Goal: Task Accomplishment & Management: Use online tool/utility

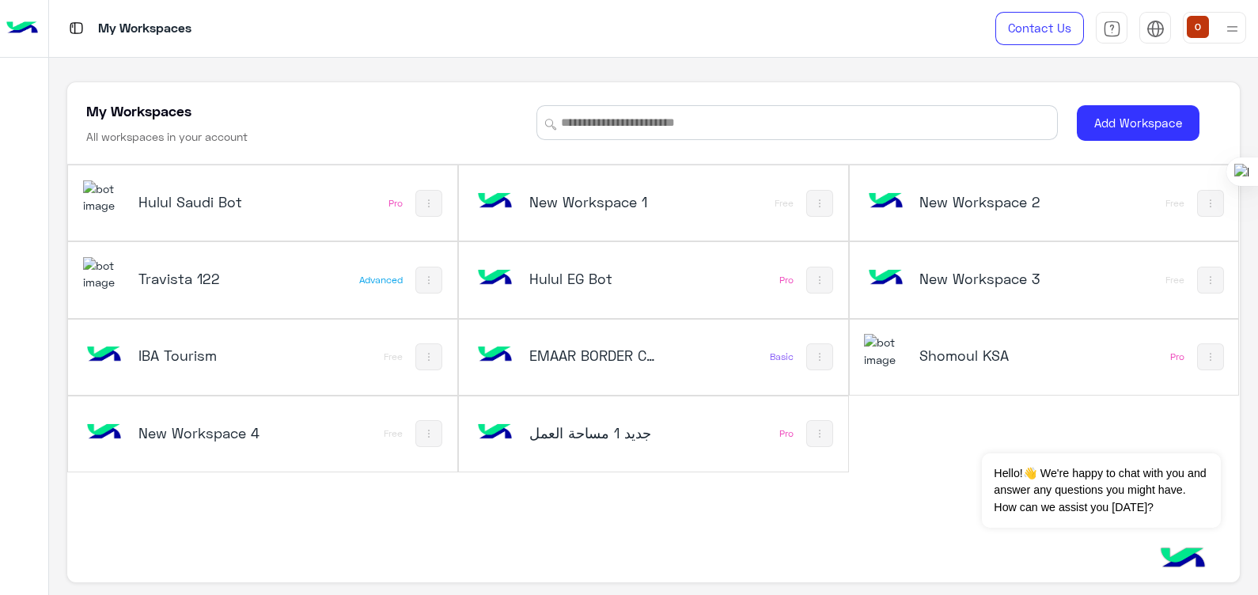
click at [87, 171] on div "Hulul Saudi Bot Pro" at bounding box center [262, 202] width 389 height 75
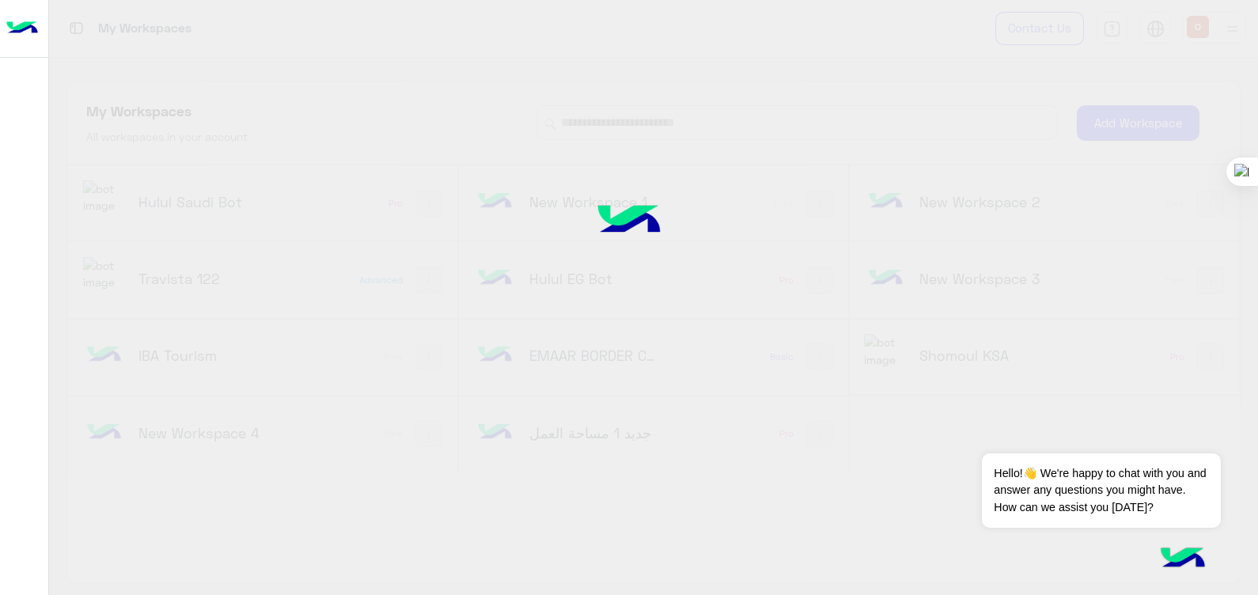
click at [98, 199] on div "My Workspaces Contact Us Help Center عربي English My Workspaces All workspaces …" at bounding box center [653, 297] width 1209 height 595
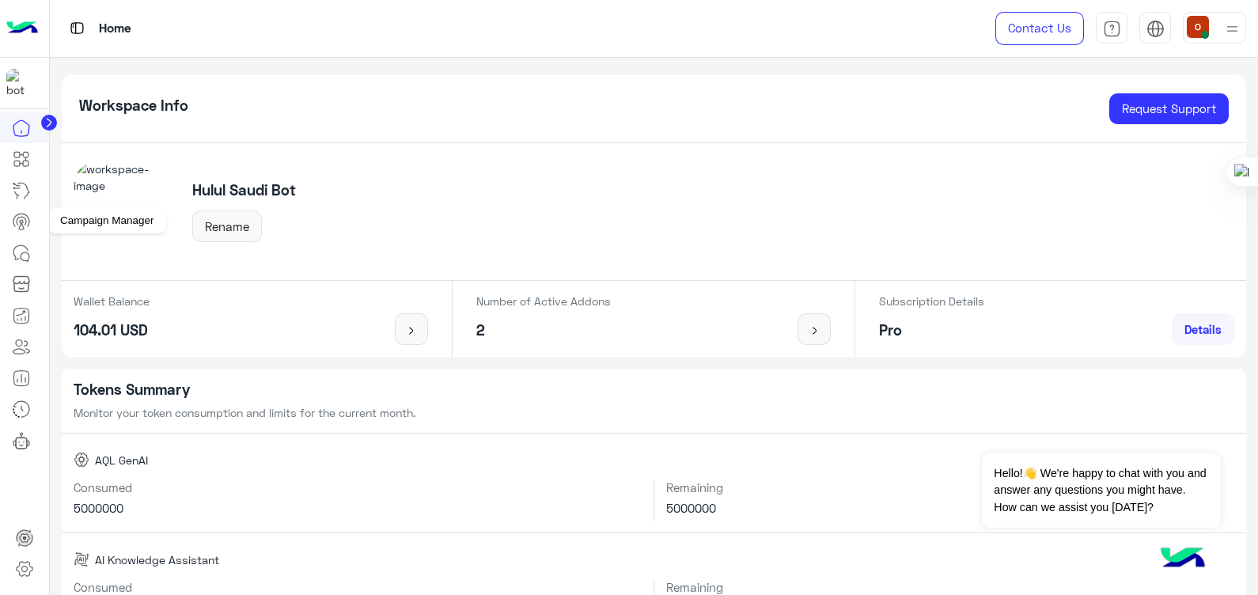
click at [21, 226] on icon at bounding box center [21, 221] width 19 height 19
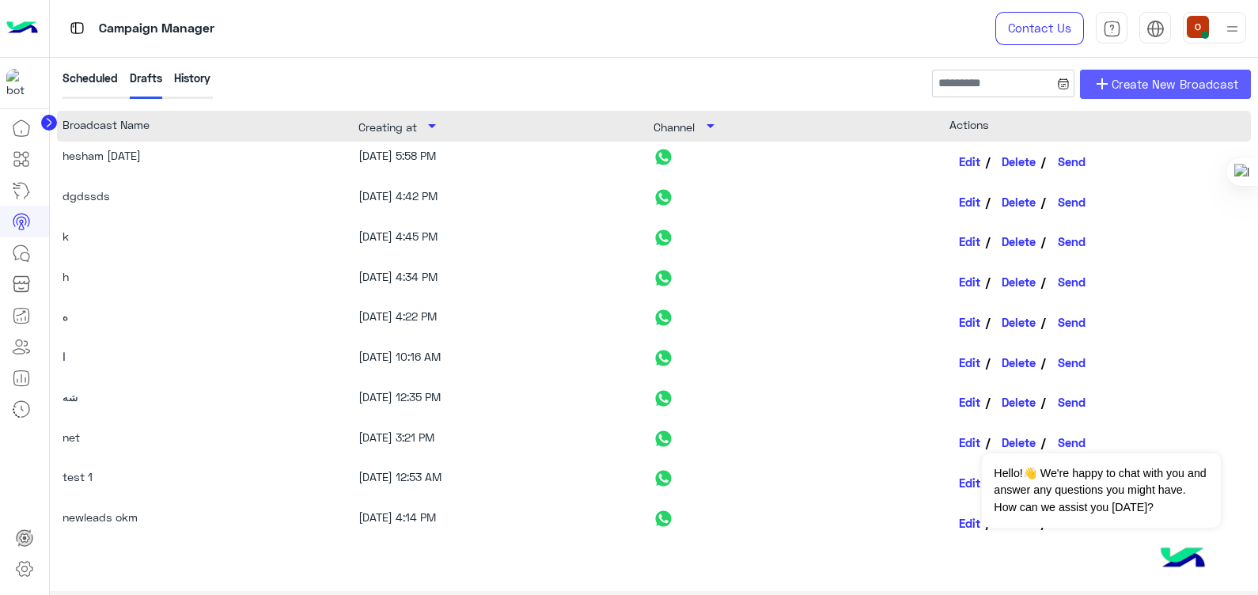
click at [1172, 83] on span "Create New Broadcast" at bounding box center [1175, 84] width 127 height 18
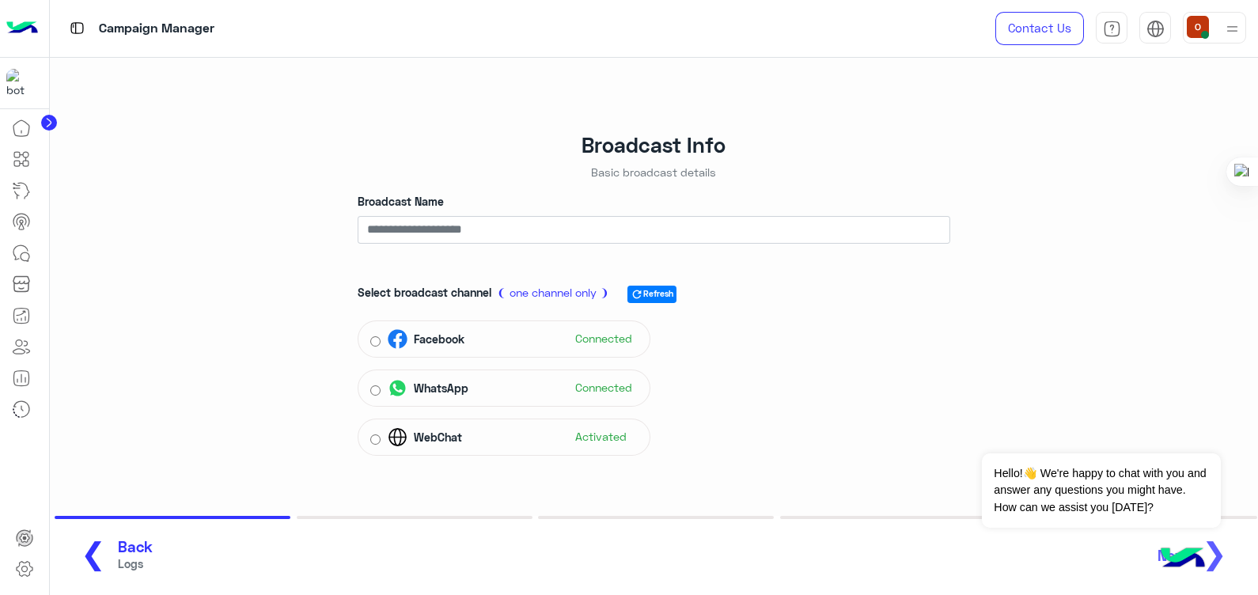
click at [567, 301] on p "Select broadcast channel ❨ one channel only ❩ refresh Refresh" at bounding box center [524, 293] width 332 height 19
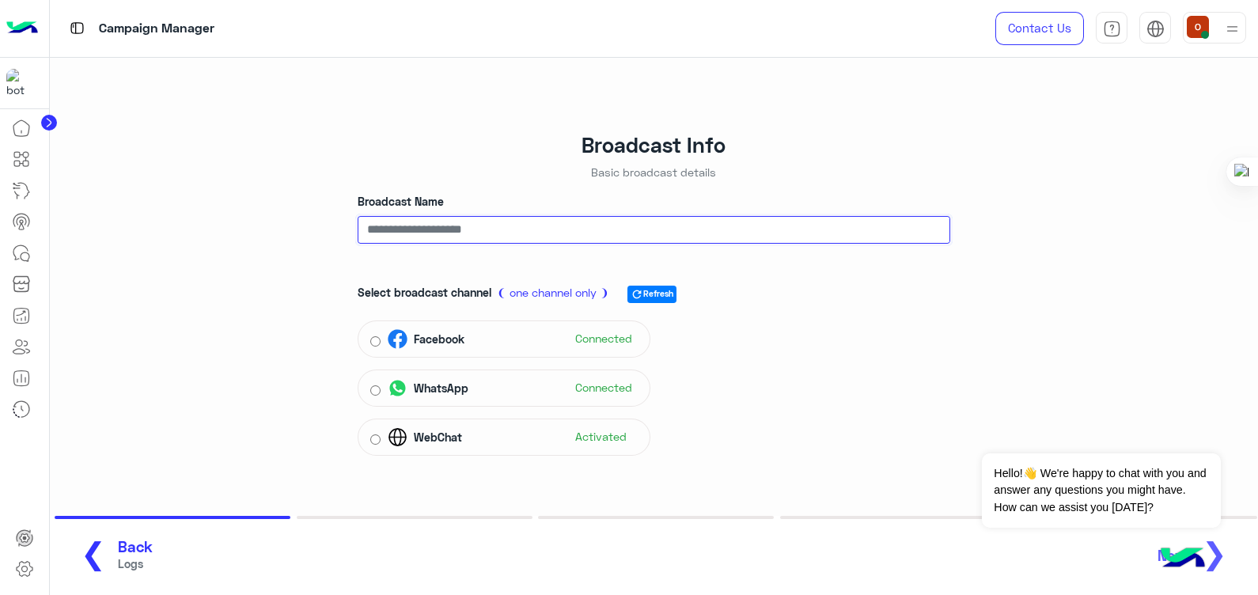
click at [561, 229] on input "Broadcast Name" at bounding box center [654, 230] width 593 height 28
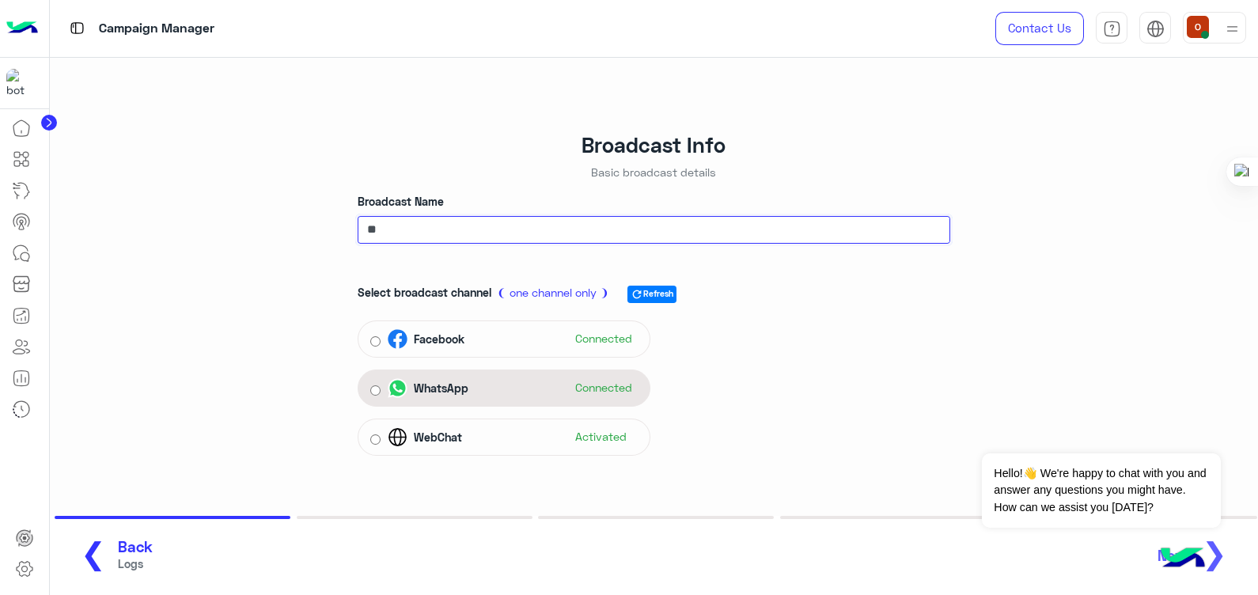
type input "**"
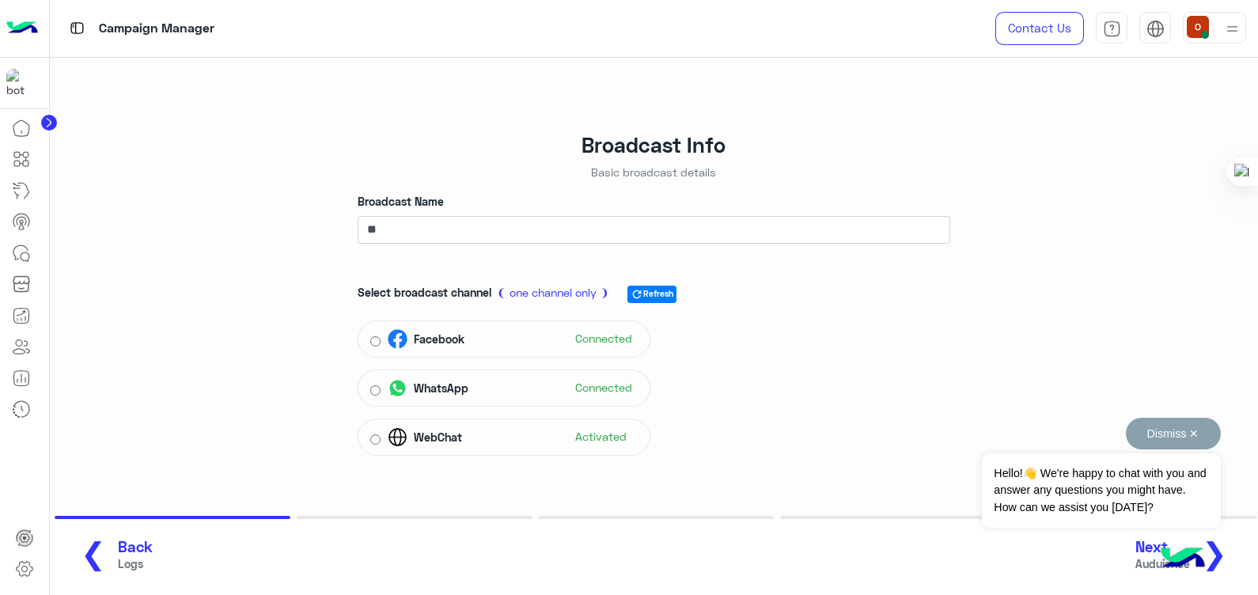
click at [1189, 424] on button "Dismiss ✕" at bounding box center [1173, 434] width 95 height 32
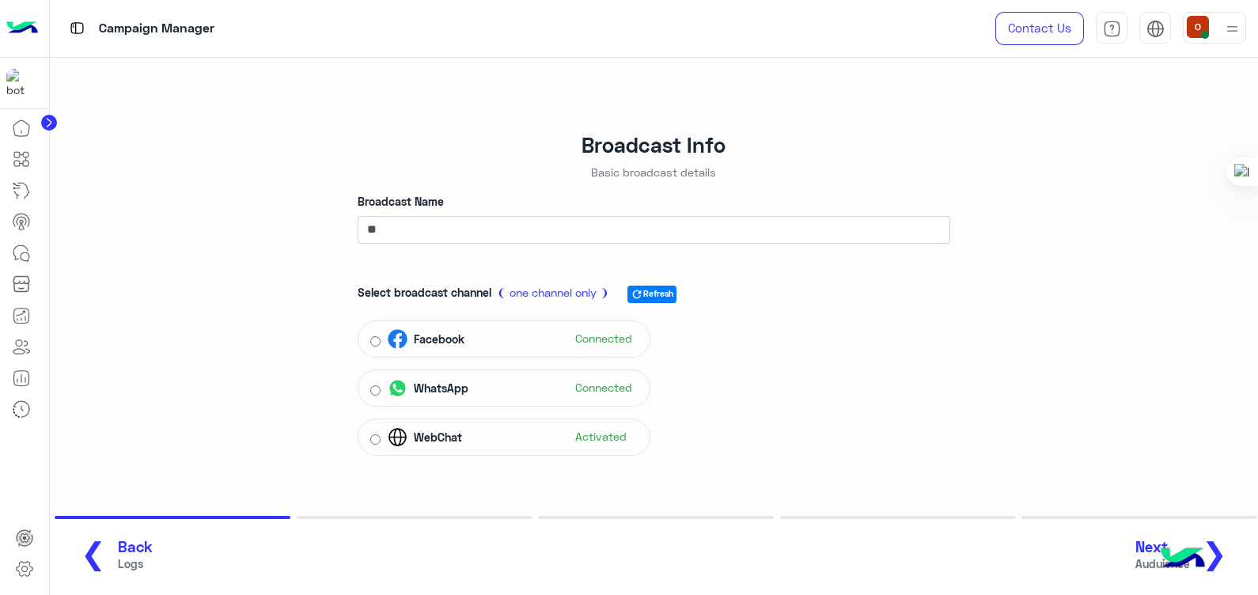
click at [1219, 558] on span "❯" at bounding box center [1214, 553] width 25 height 36
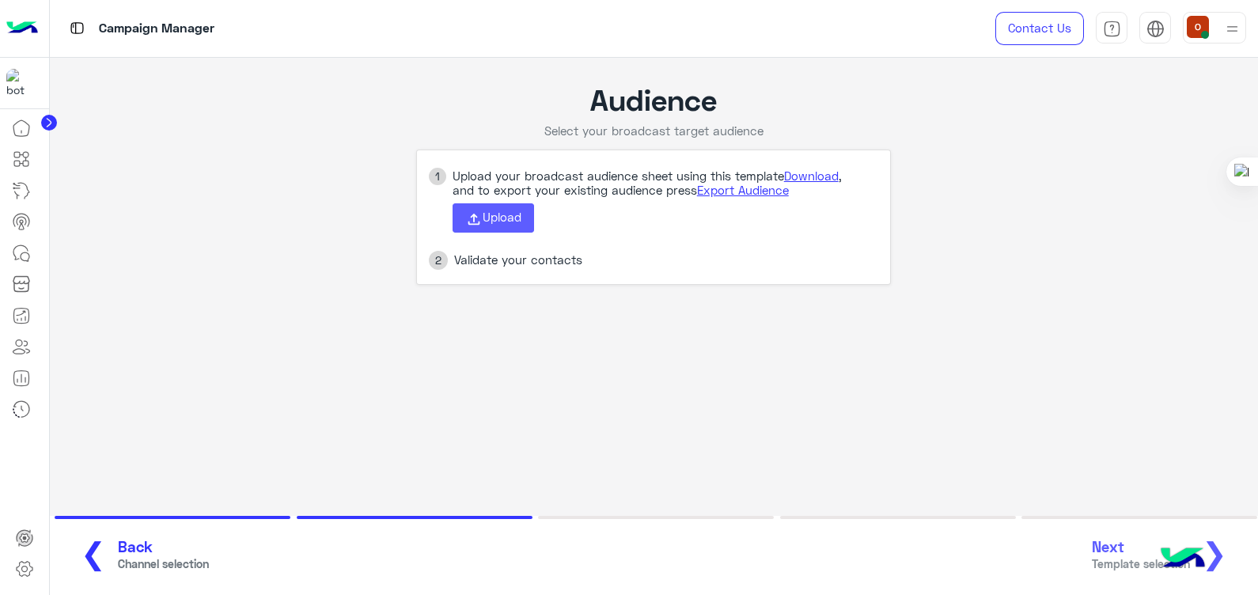
click at [483, 215] on span "Upload" at bounding box center [502, 217] width 39 height 14
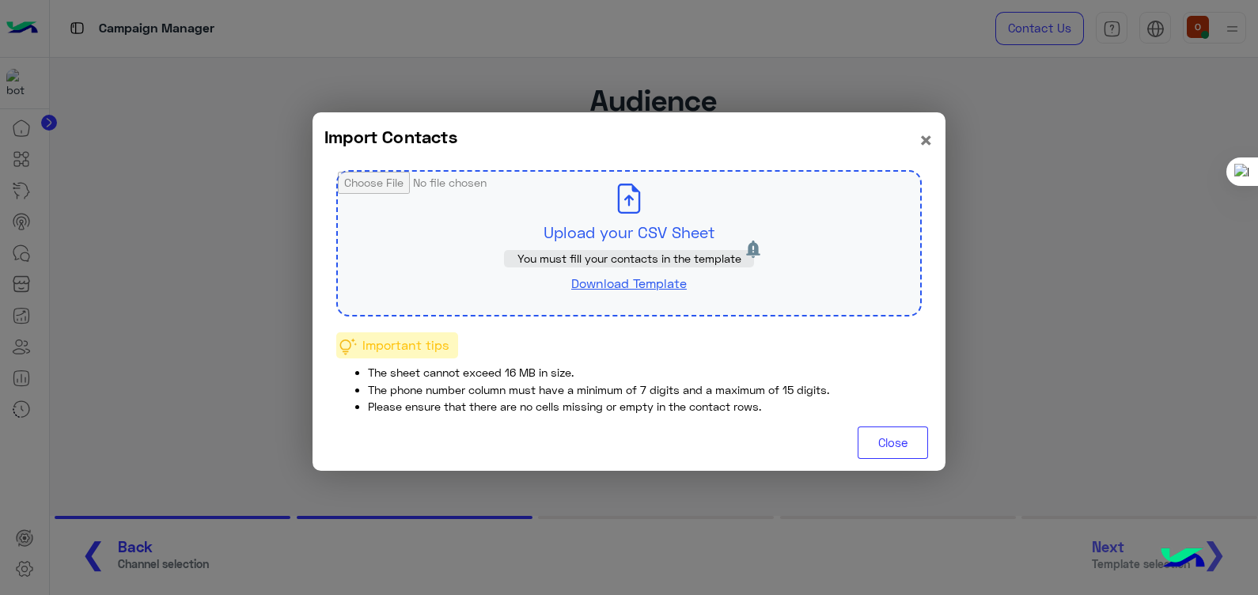
click at [641, 209] on input "file" at bounding box center [629, 243] width 582 height 143
type input "**********"
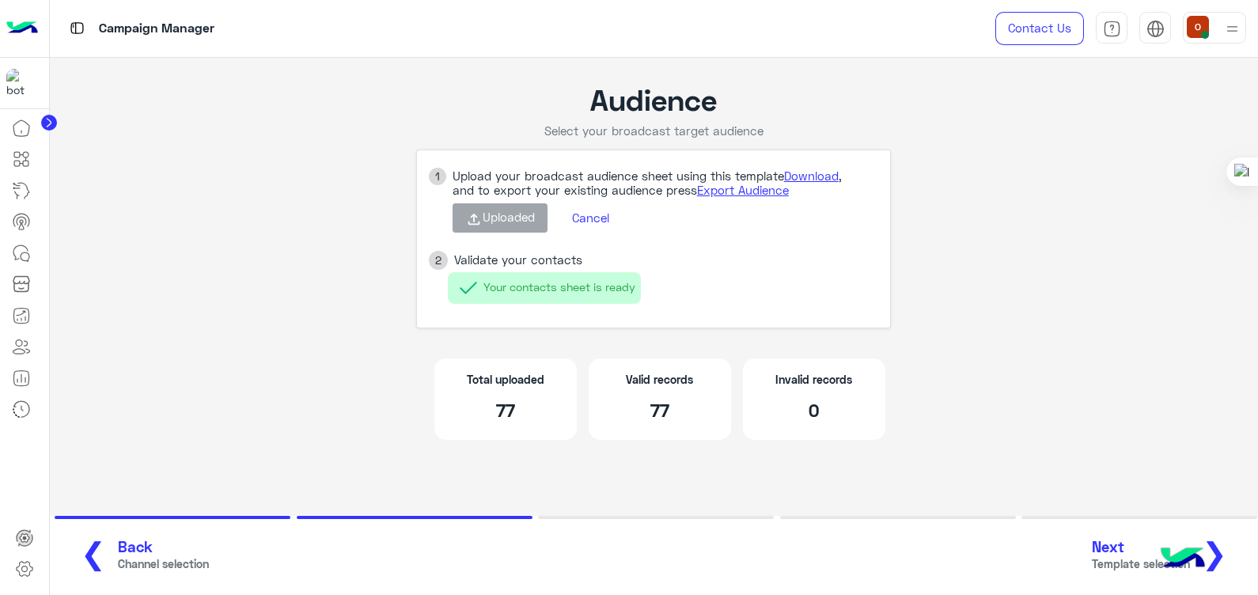
click at [88, 545] on span "❮" at bounding box center [93, 553] width 25 height 36
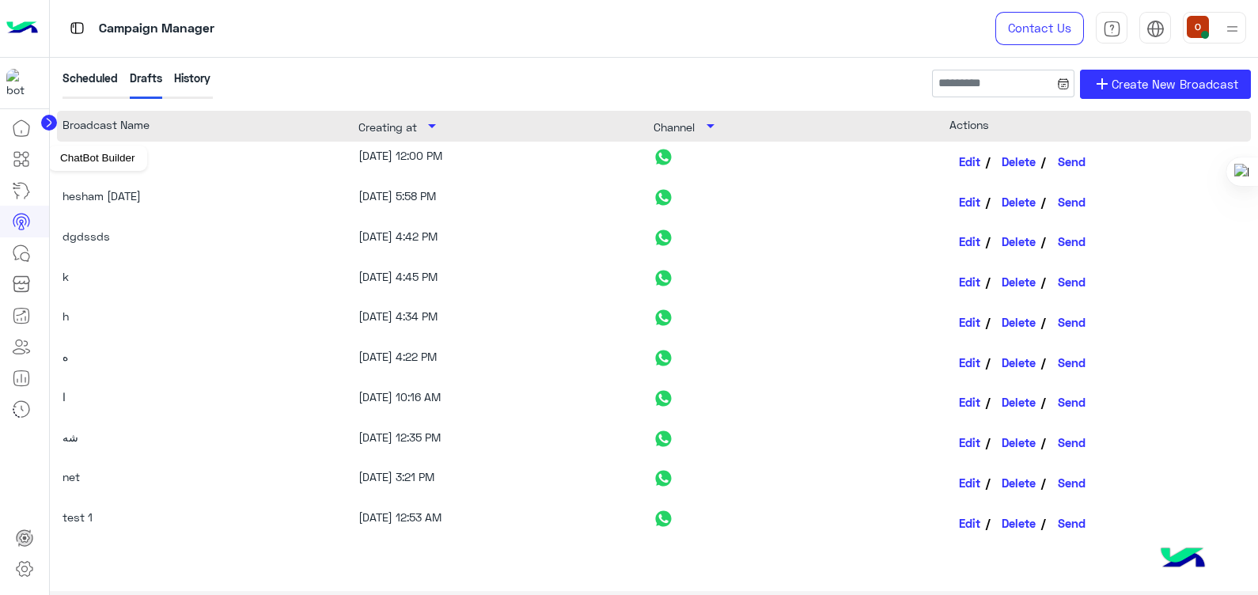
click at [18, 161] on icon at bounding box center [17, 164] width 6 height 6
